Goal: Navigation & Orientation: Find specific page/section

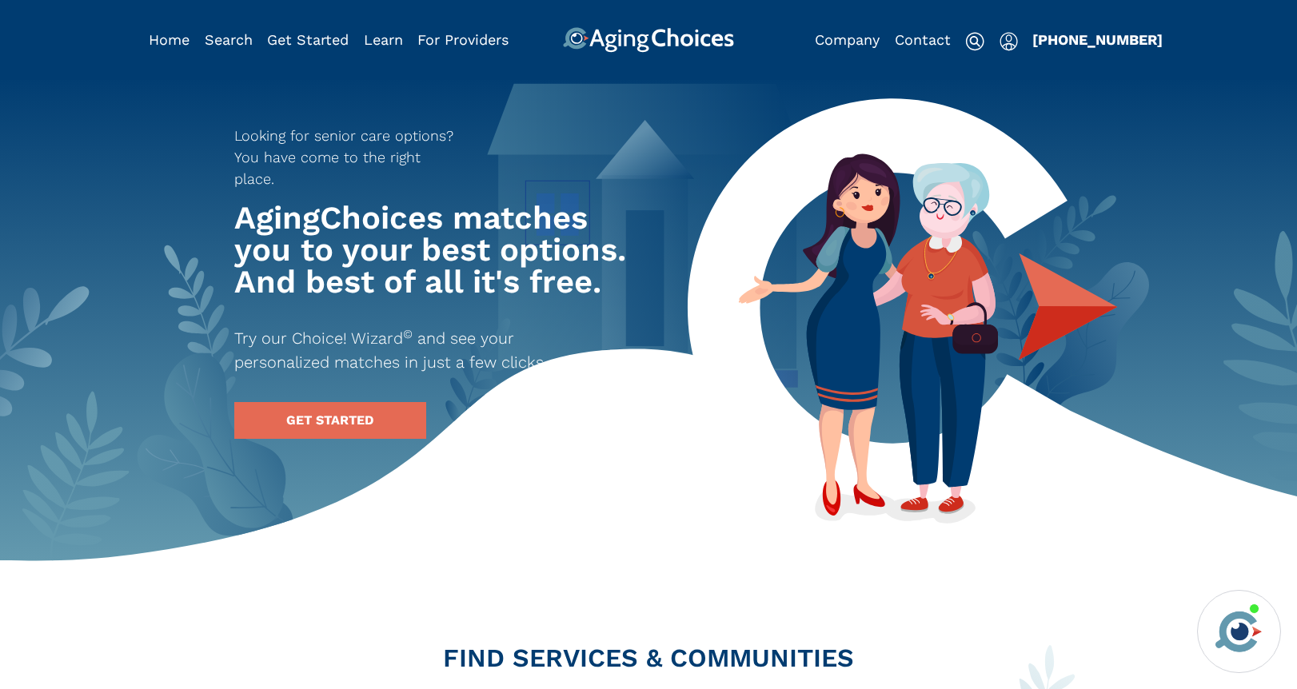
click at [1006, 38] on img "Popover trigger" at bounding box center [1008, 41] width 18 height 19
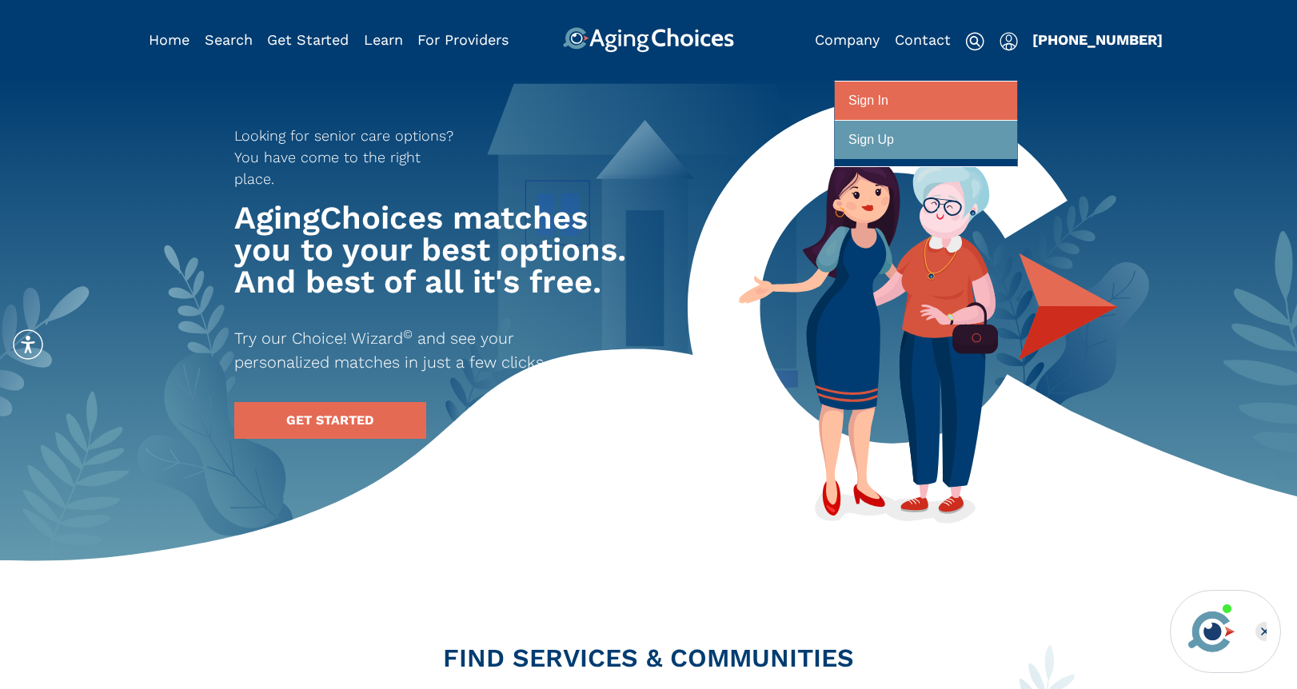
click at [953, 101] on div at bounding box center [925, 101] width 155 height 30
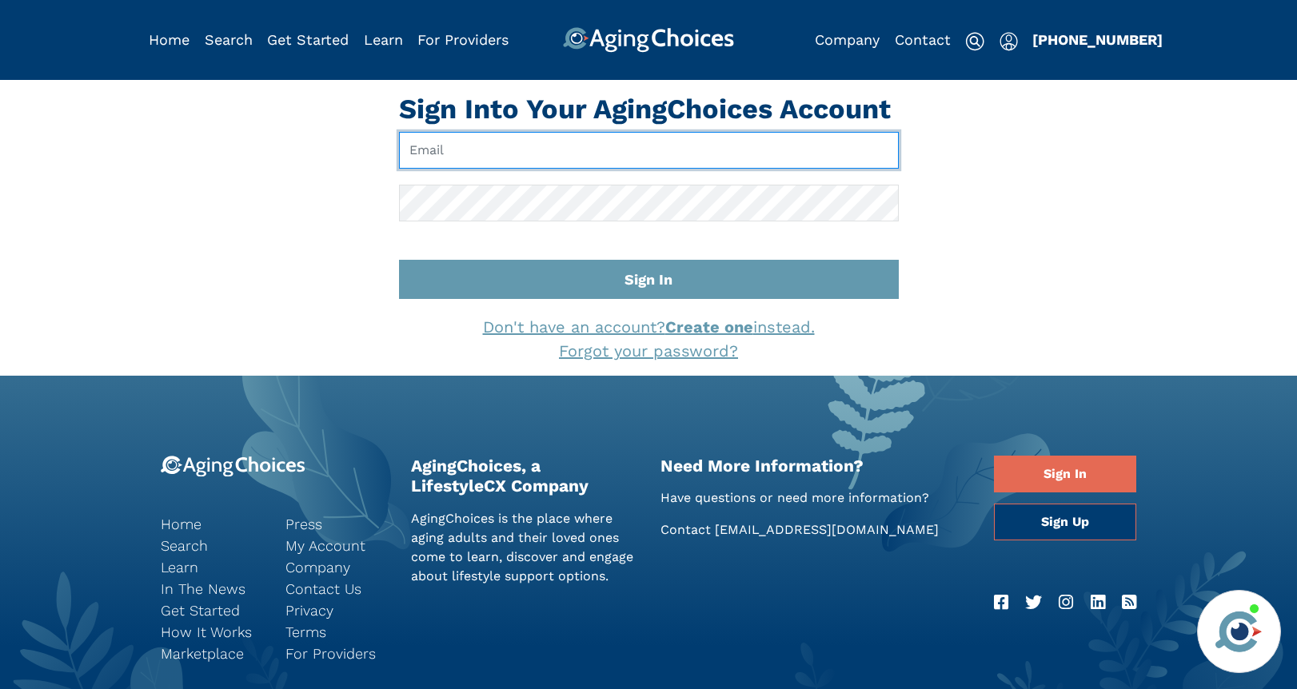
click at [687, 147] on input "Email" at bounding box center [649, 150] width 500 height 37
type input "[EMAIL_ADDRESS][DOMAIN_NAME]"
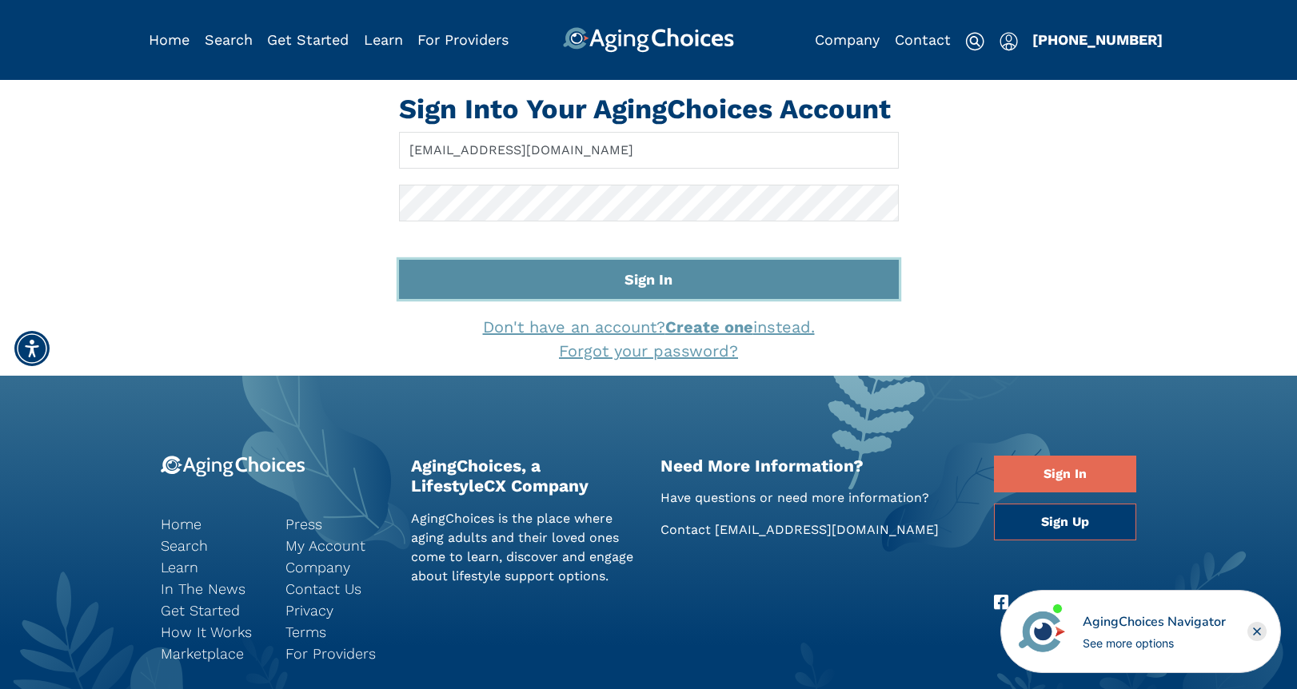
click at [640, 273] on button "Sign In" at bounding box center [649, 279] width 500 height 39
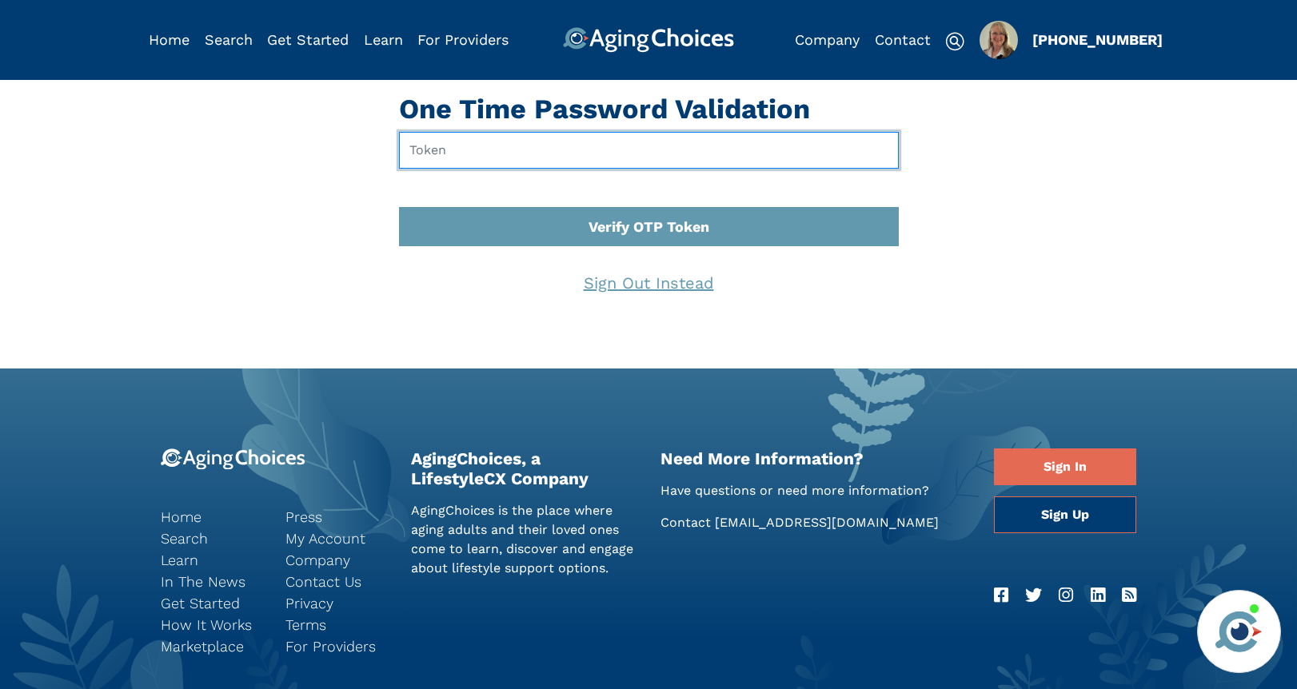
click at [535, 148] on input "text" at bounding box center [649, 150] width 500 height 37
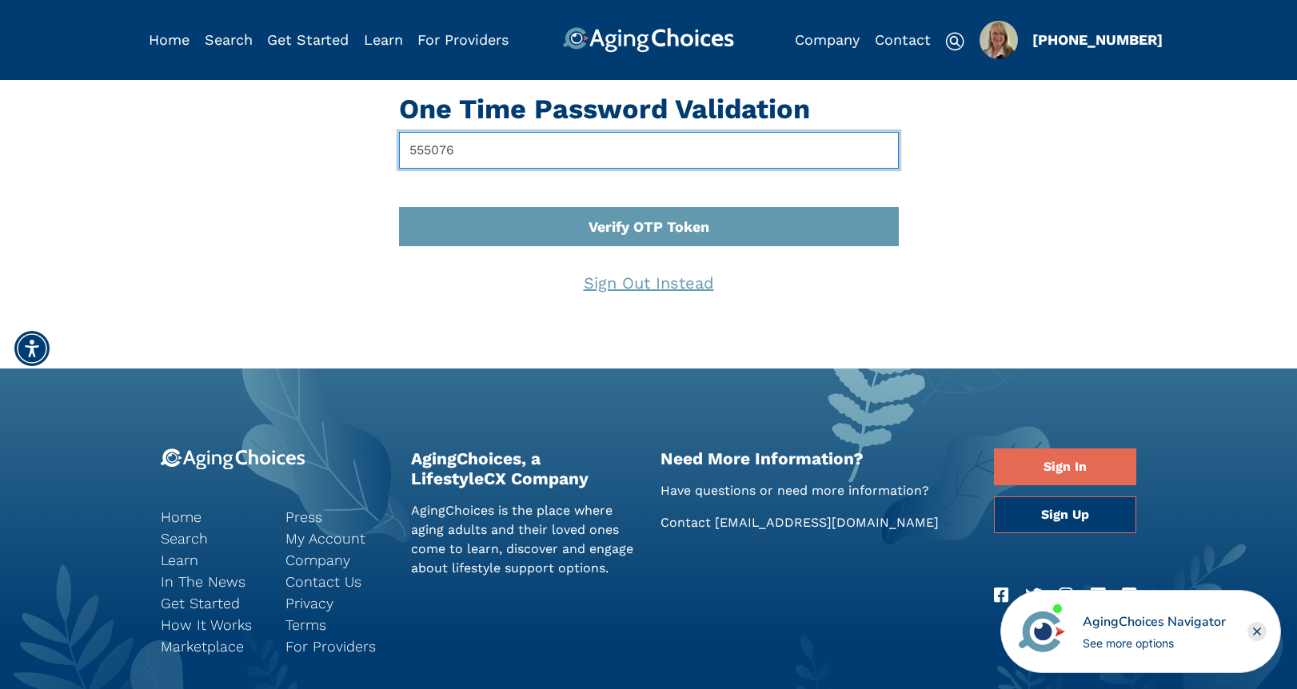
type input "555076"
click at [399, 207] on button "Verify OTP Token" at bounding box center [649, 226] width 500 height 39
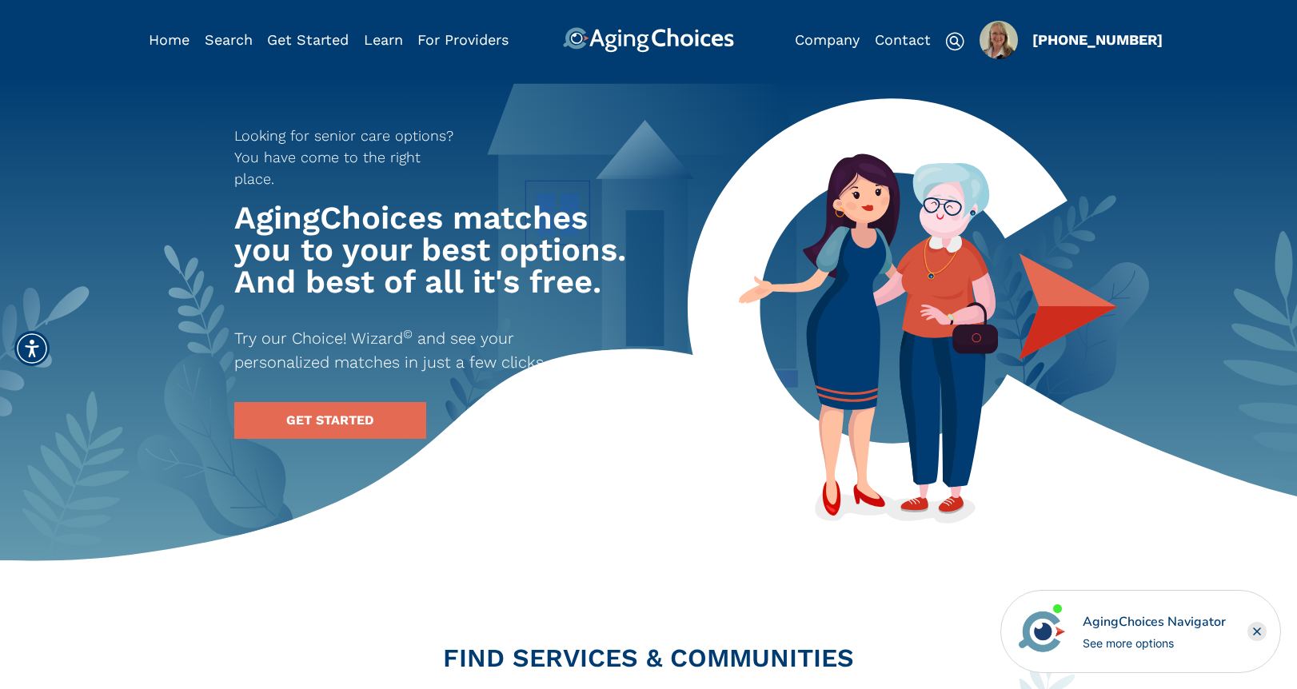
click at [998, 46] on img "Popover trigger" at bounding box center [998, 40] width 38 height 38
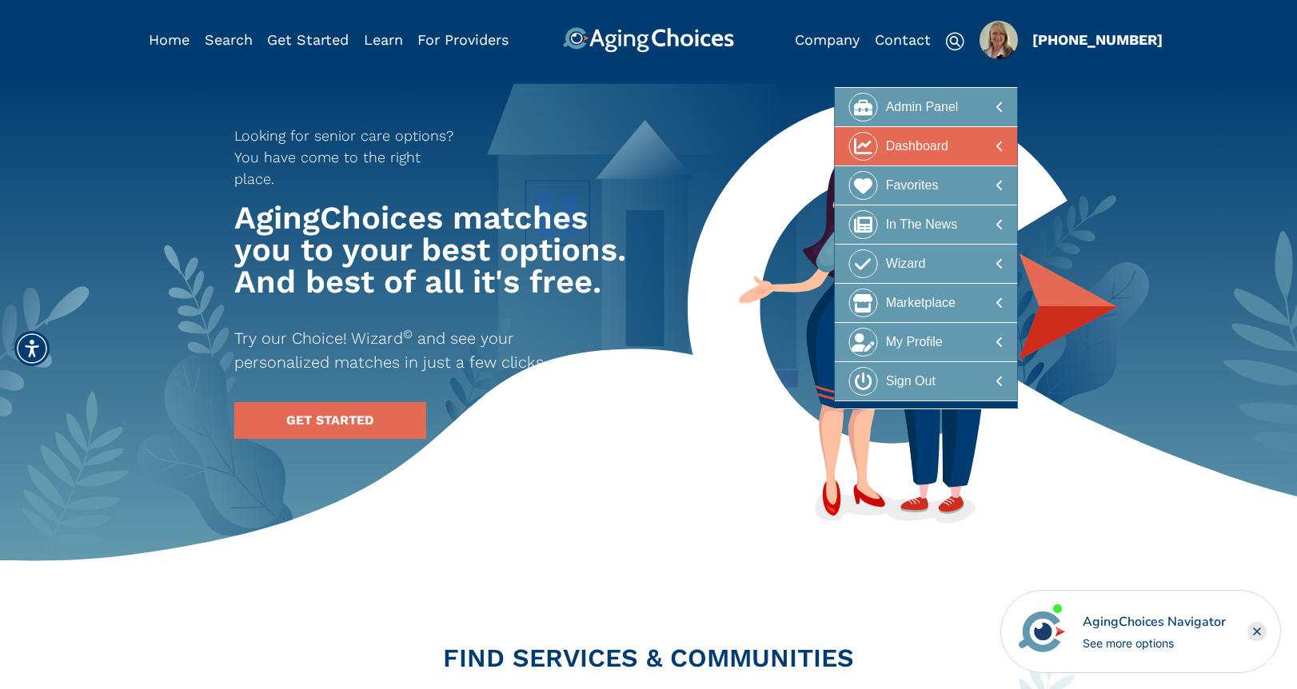
click at [913, 152] on div "Dashboard" at bounding box center [917, 147] width 62 height 30
